Goal: Check status: Check status

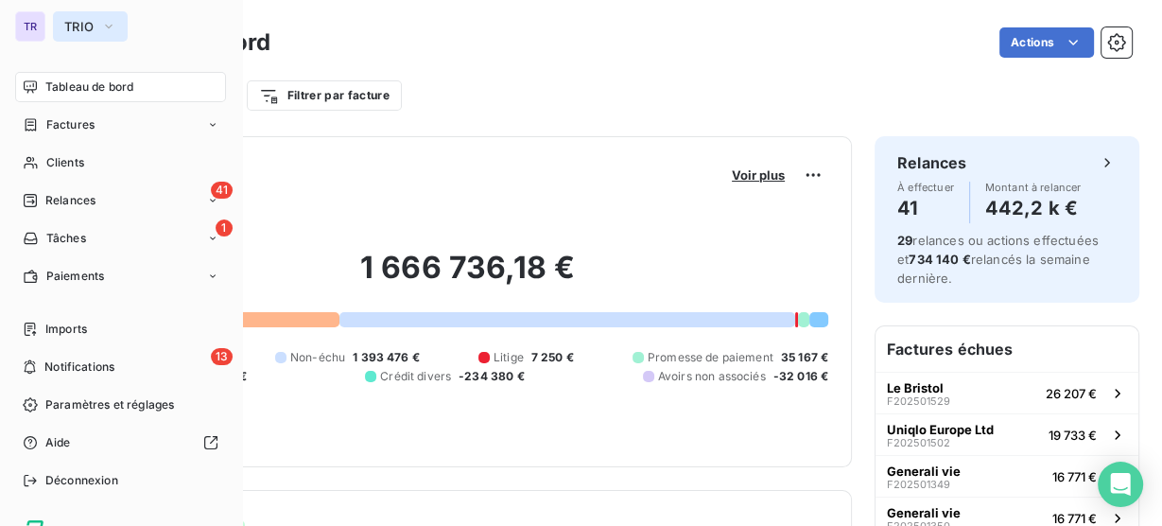
click at [85, 25] on span "TRIO" at bounding box center [78, 26] width 29 height 15
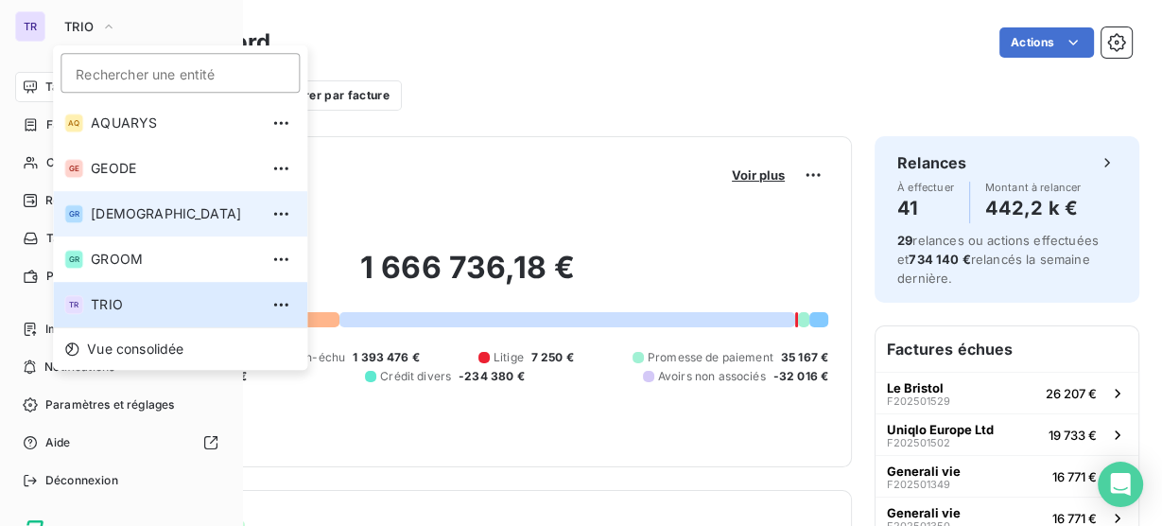
click at [171, 216] on span "[DEMOGRAPHIC_DATA]" at bounding box center [174, 213] width 167 height 19
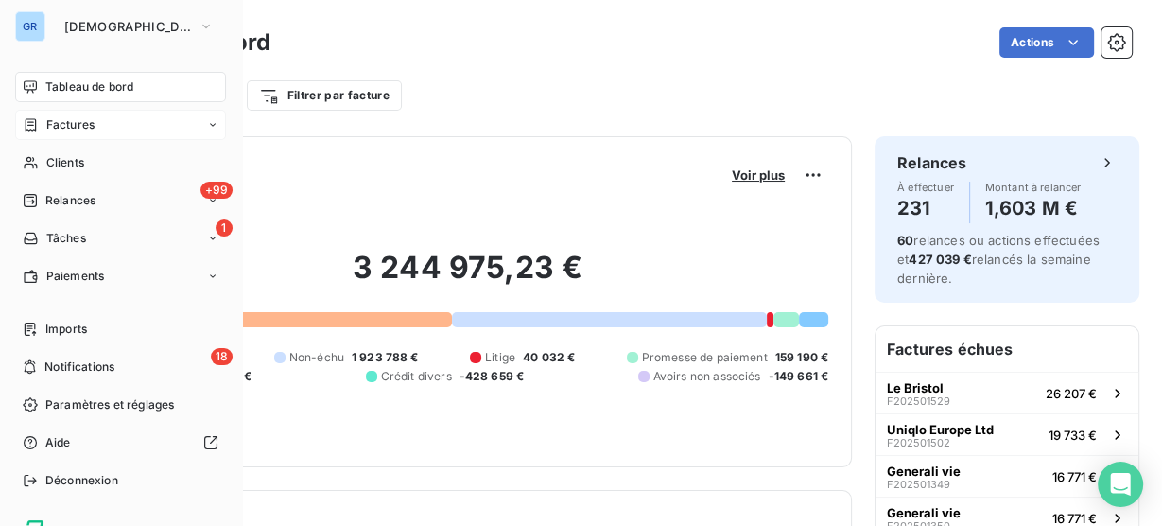
click at [81, 127] on span "Factures" at bounding box center [70, 124] width 48 height 17
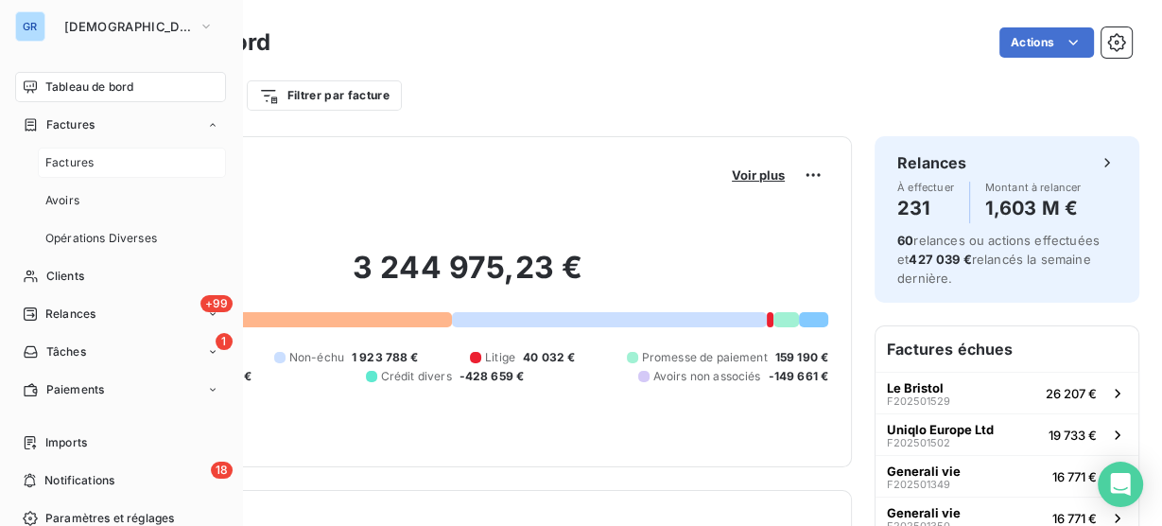
click at [98, 166] on div "Factures" at bounding box center [132, 163] width 188 height 30
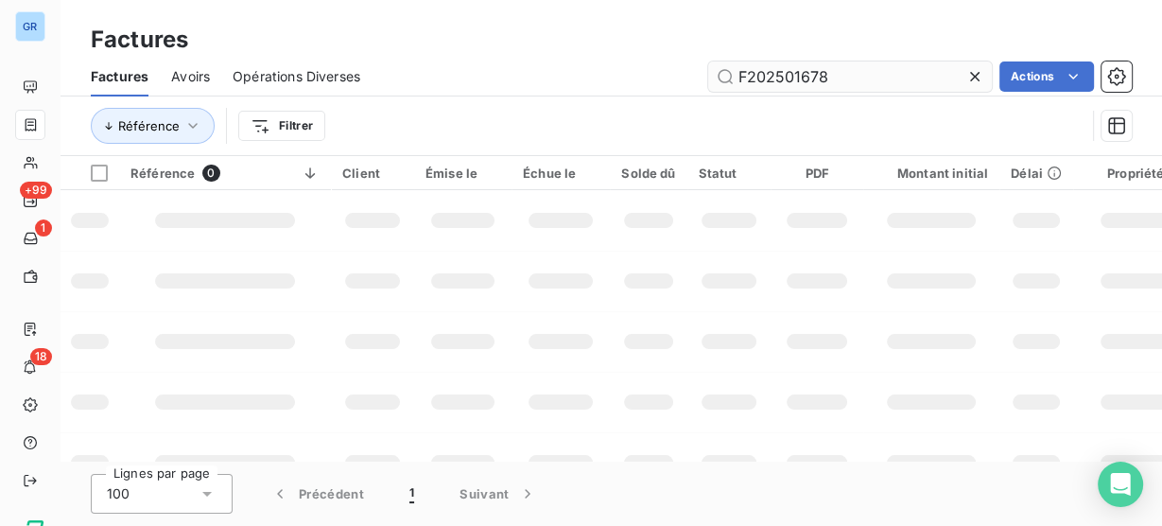
click at [790, 77] on input "F202501678" at bounding box center [850, 76] width 284 height 30
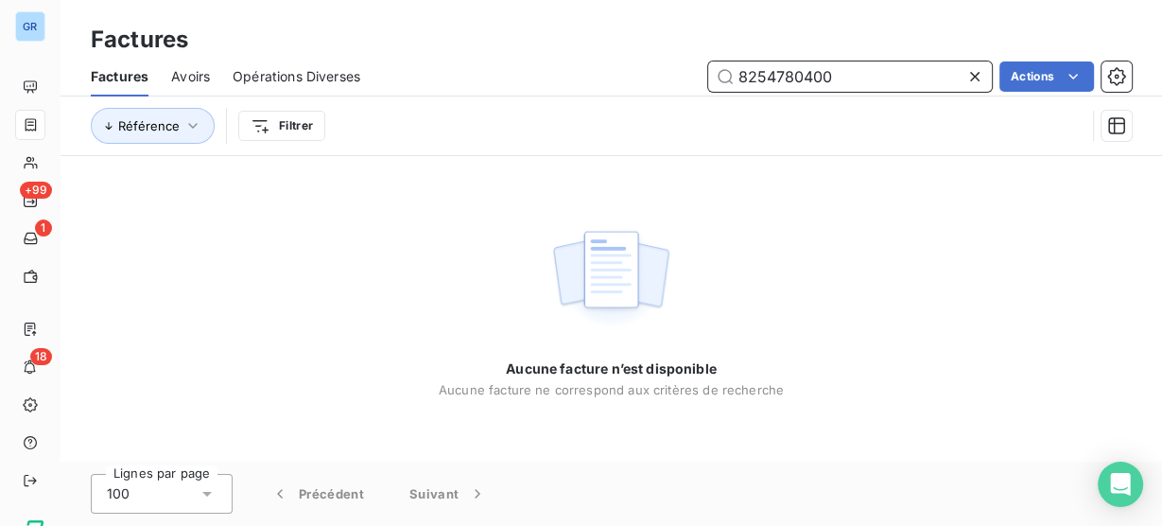
click at [805, 72] on input "8254780400" at bounding box center [850, 76] width 284 height 30
paste input "GW03165"
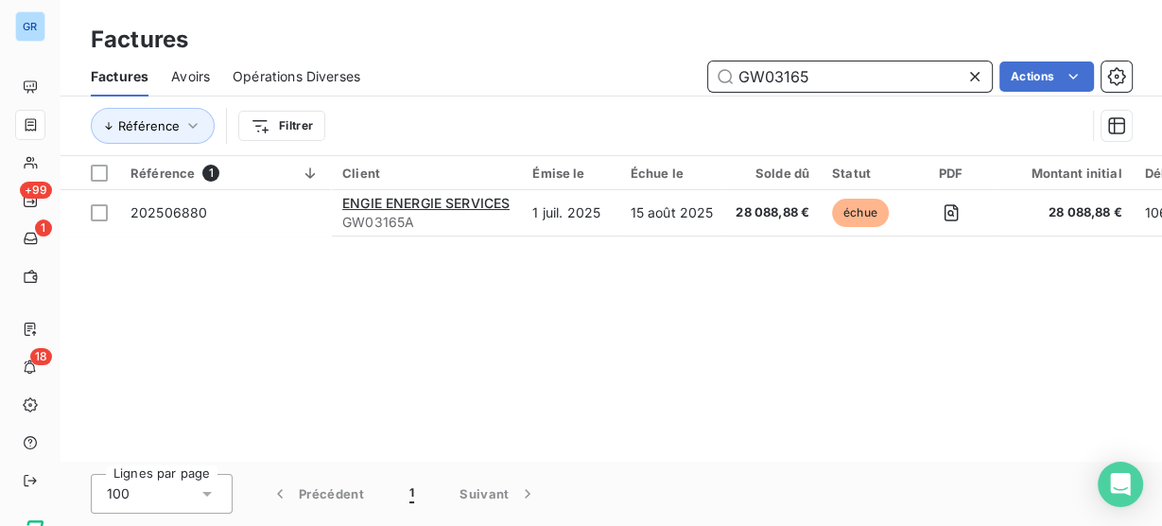
type input "GW03165"
